Goal: Task Accomplishment & Management: Manage account settings

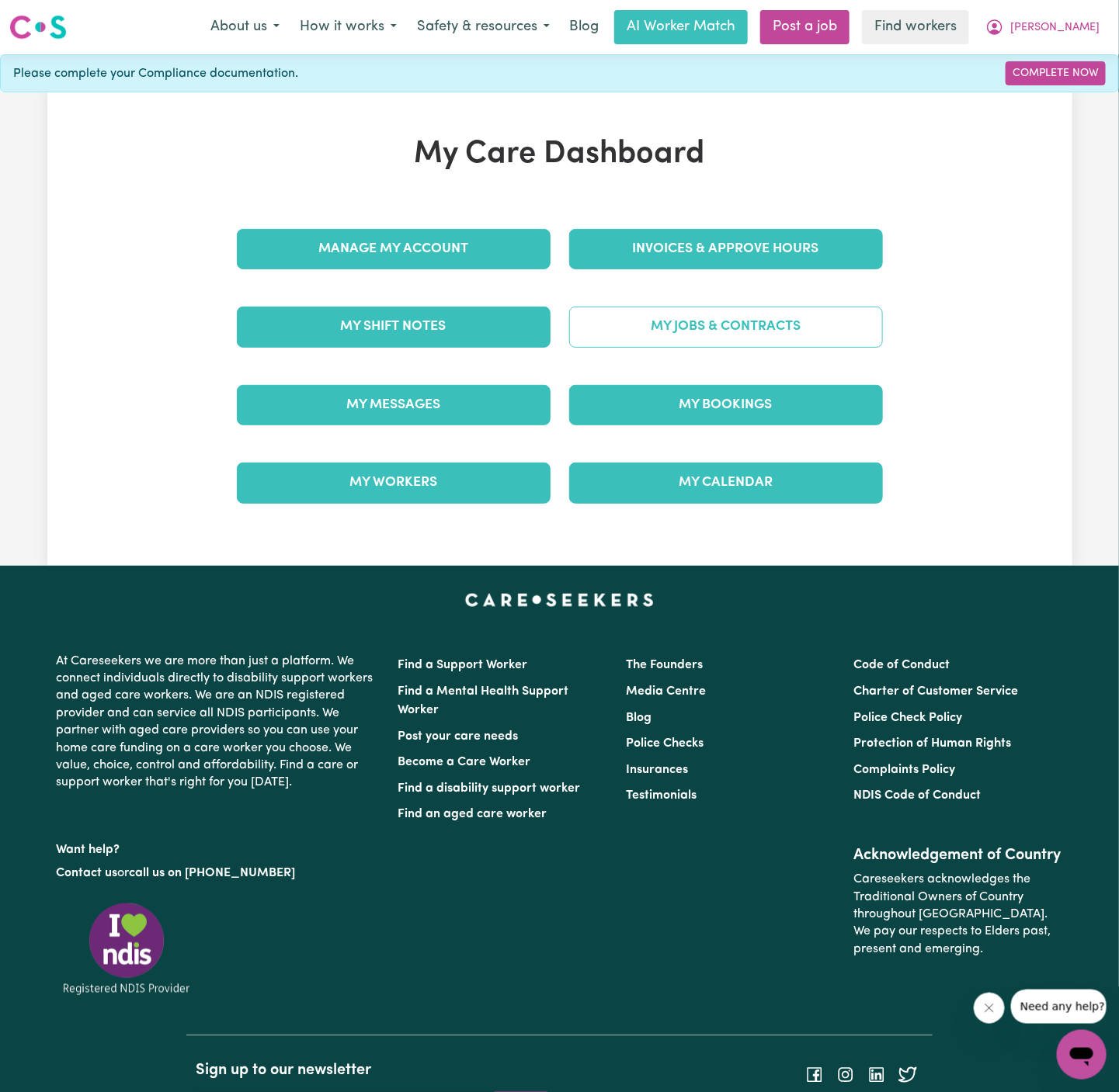
click at [730, 323] on link "My Jobs & Contracts" at bounding box center [725, 327] width 313 height 40
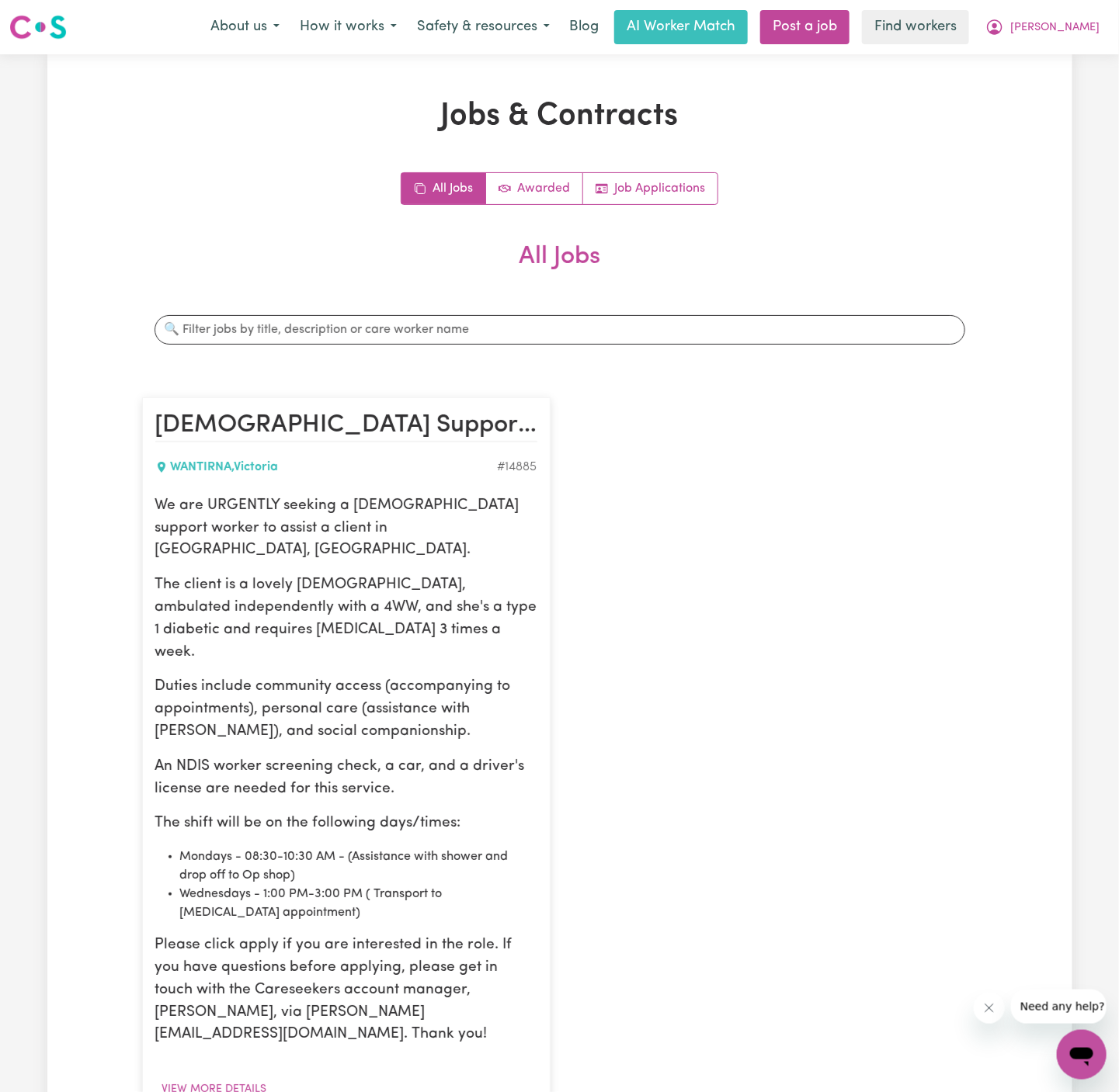
click at [670, 212] on div "All Jobs Awarded Job Applications All Jobs Search jobs [DEMOGRAPHIC_DATA] Suppo…" at bounding box center [560, 682] width 835 height 1019
click at [682, 186] on link "Job Applications" at bounding box center [650, 188] width 134 height 31
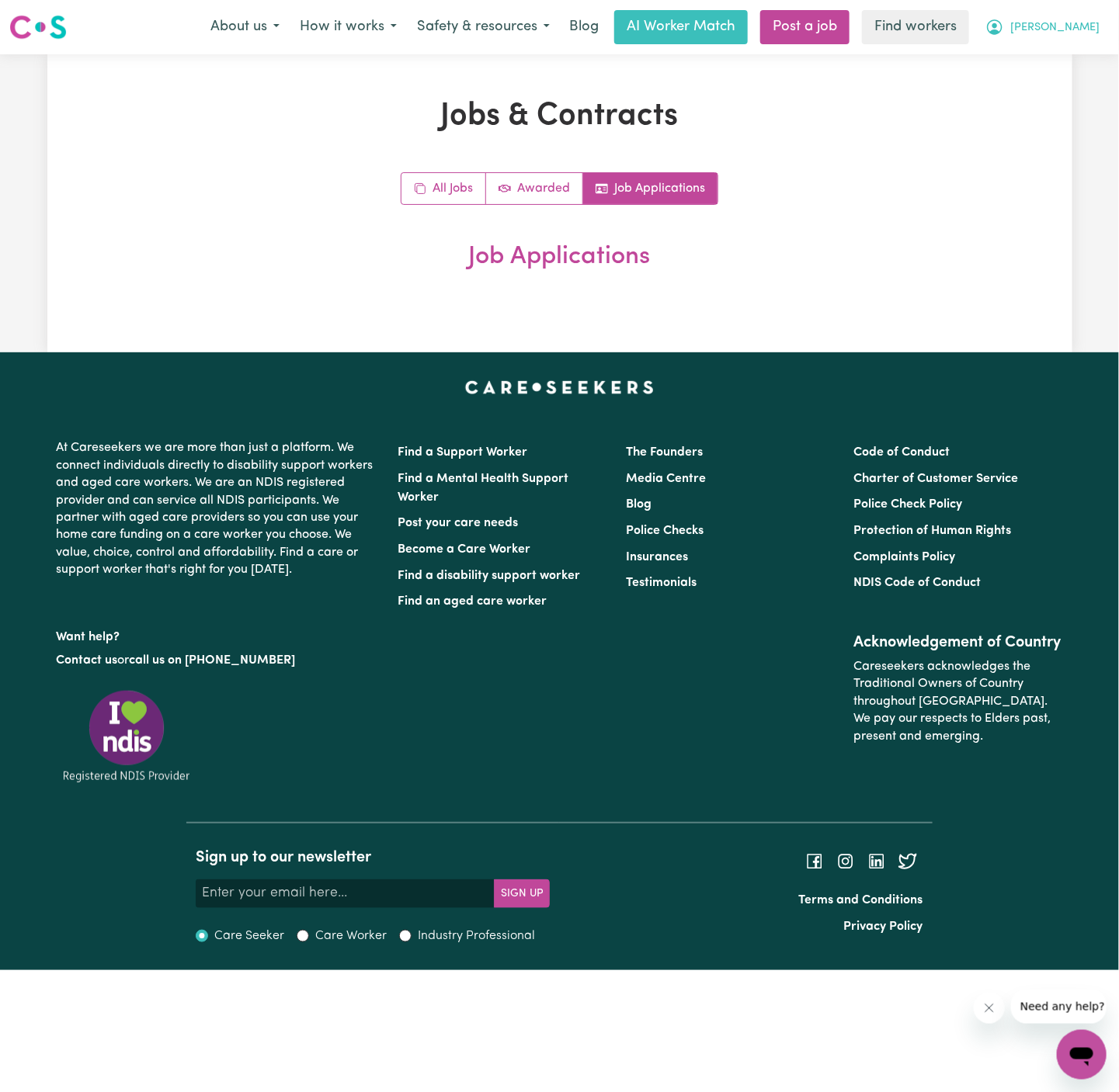
click at [1093, 32] on span "[PERSON_NAME]" at bounding box center [1054, 28] width 89 height 17
click at [1068, 89] on link "Logout" at bounding box center [1046, 88] width 122 height 29
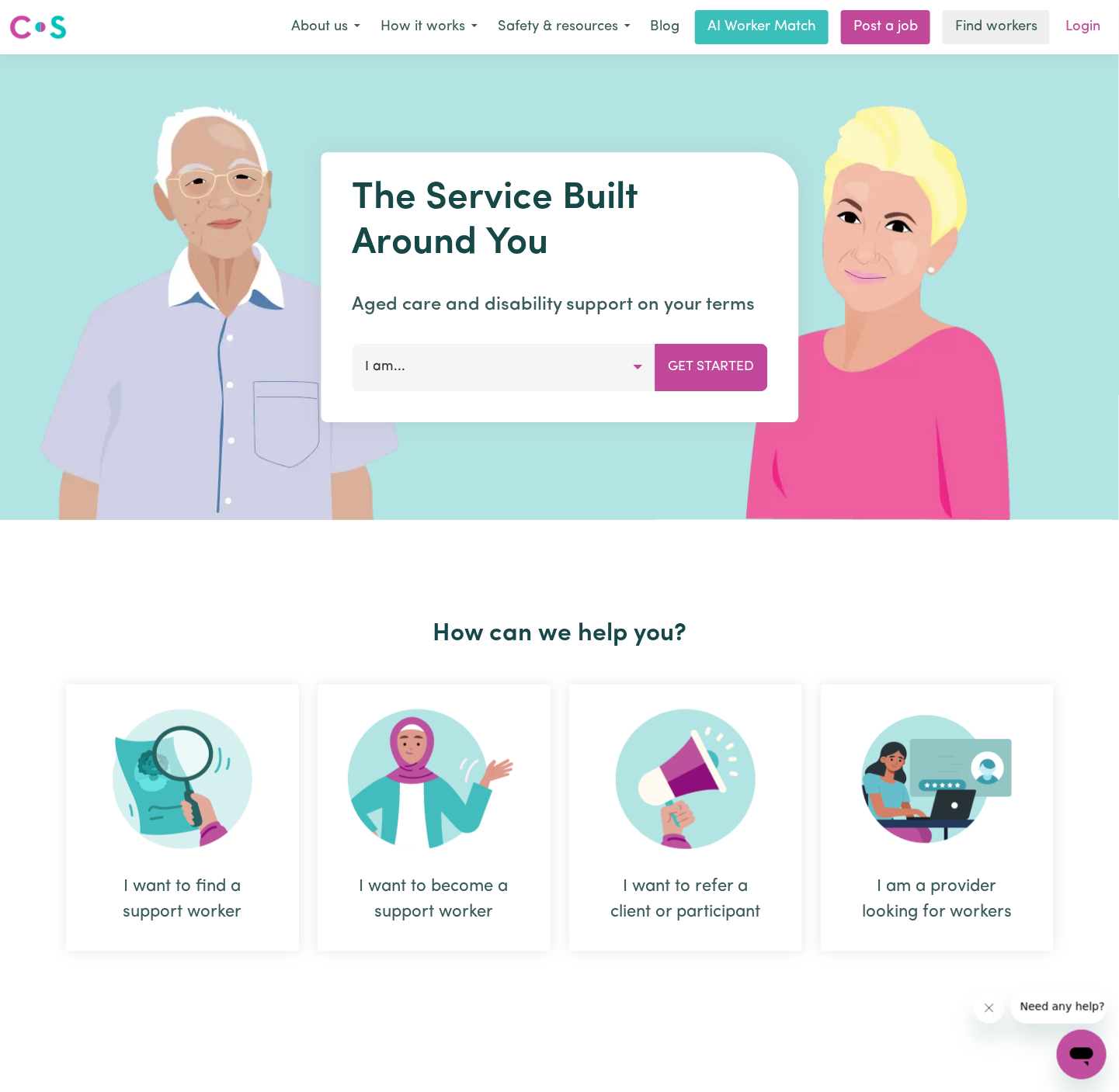
click at [1084, 28] on link "Login" at bounding box center [1083, 27] width 54 height 34
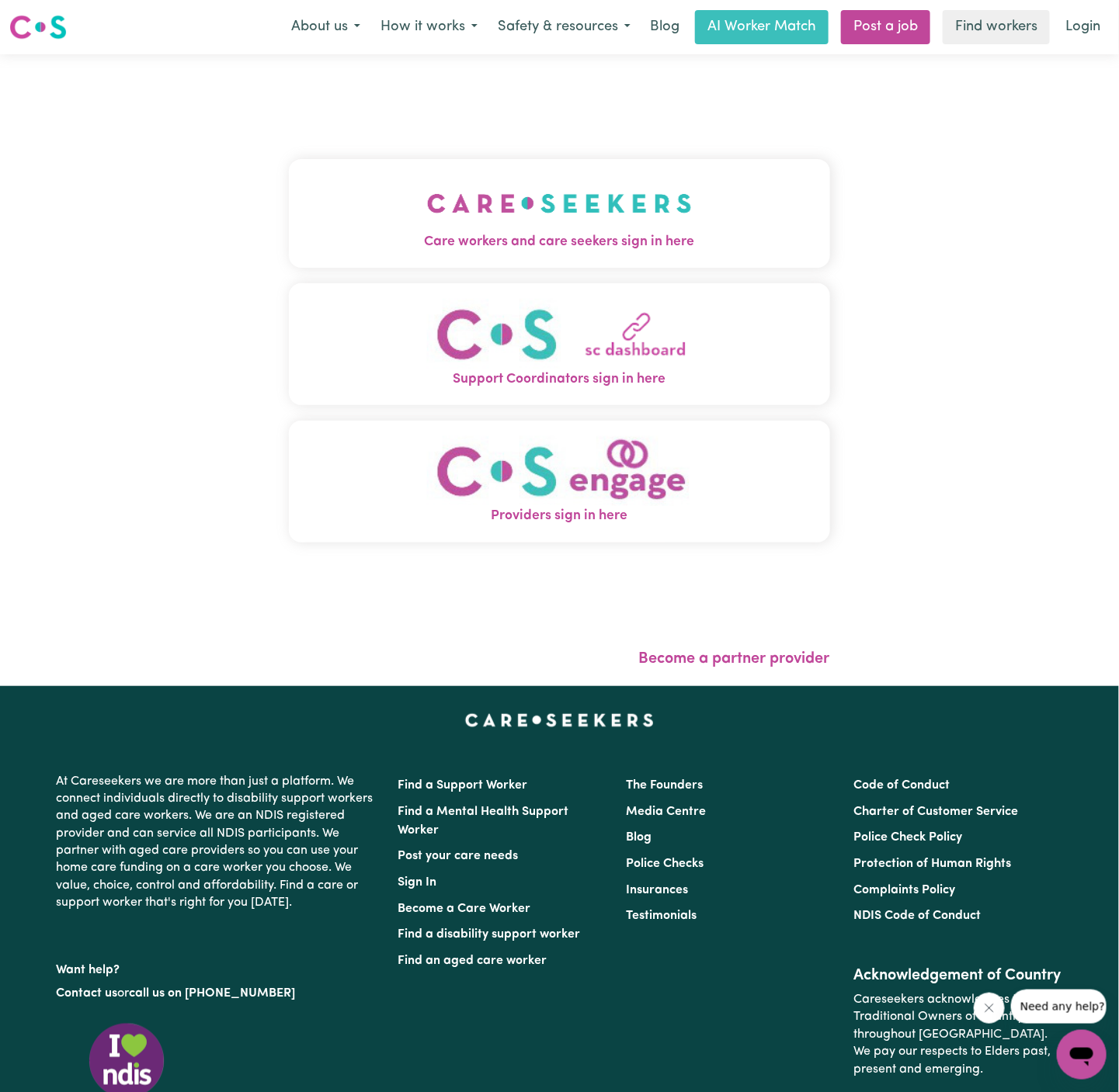
click at [549, 190] on img "Care workers and care seekers sign in here" at bounding box center [559, 203] width 264 height 58
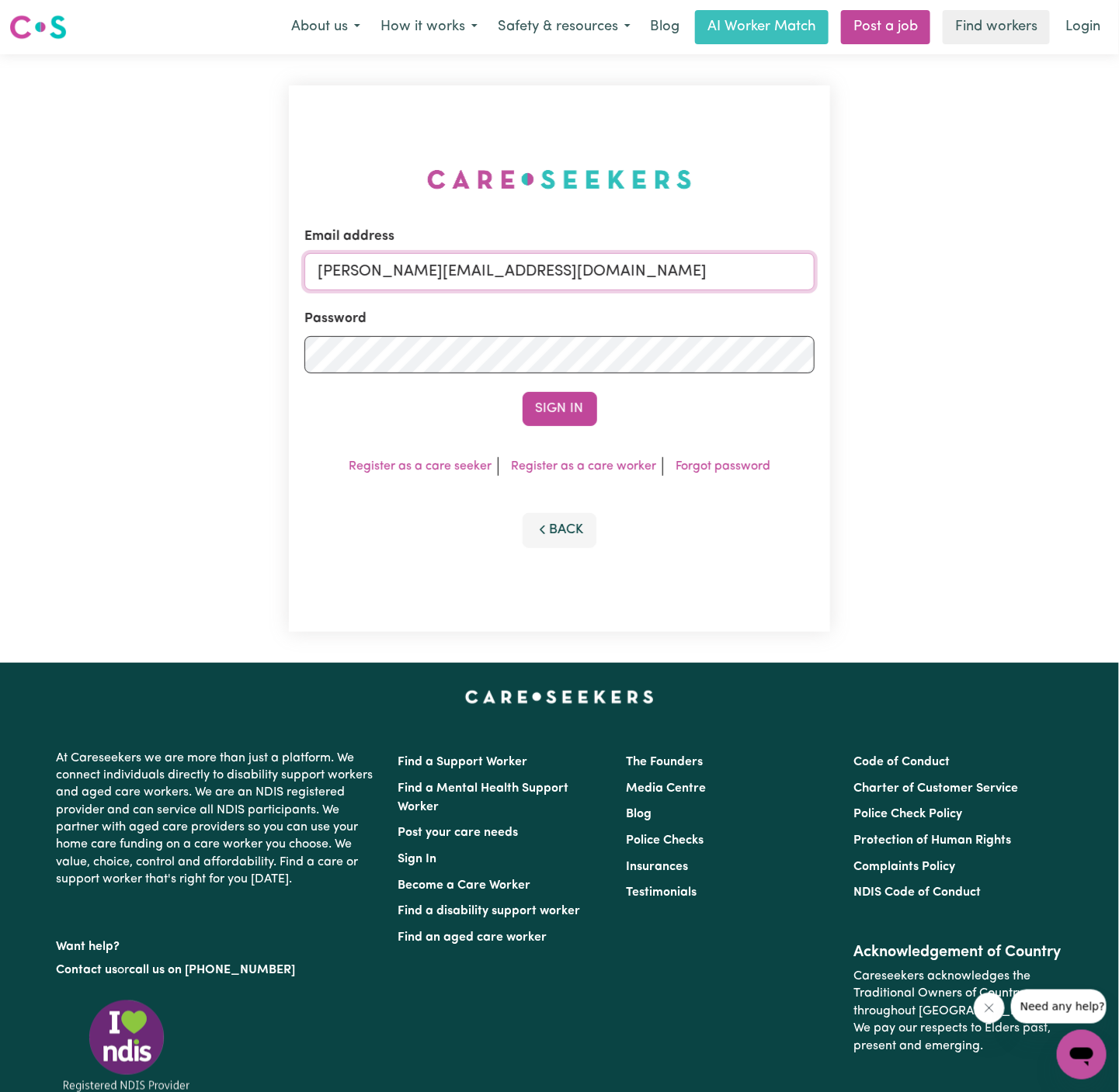
click at [642, 283] on input "[PERSON_NAME][EMAIL_ADDRESS][DOMAIN_NAME]" at bounding box center [560, 271] width 510 height 37
drag, startPoint x: 395, startPoint y: 270, endPoint x: 863, endPoint y: 267, distance: 468.0
click at [863, 267] on div "Email address [EMAIL_ADDRESS][DOMAIN_NAME] Password Sign In Register as a care …" at bounding box center [560, 358] width 1119 height 608
type input "[EMAIL_ADDRESS][DOMAIN_NAME]"
click at [522, 392] on button "Sign In" at bounding box center [560, 409] width 74 height 34
